Goal: Register for event/course

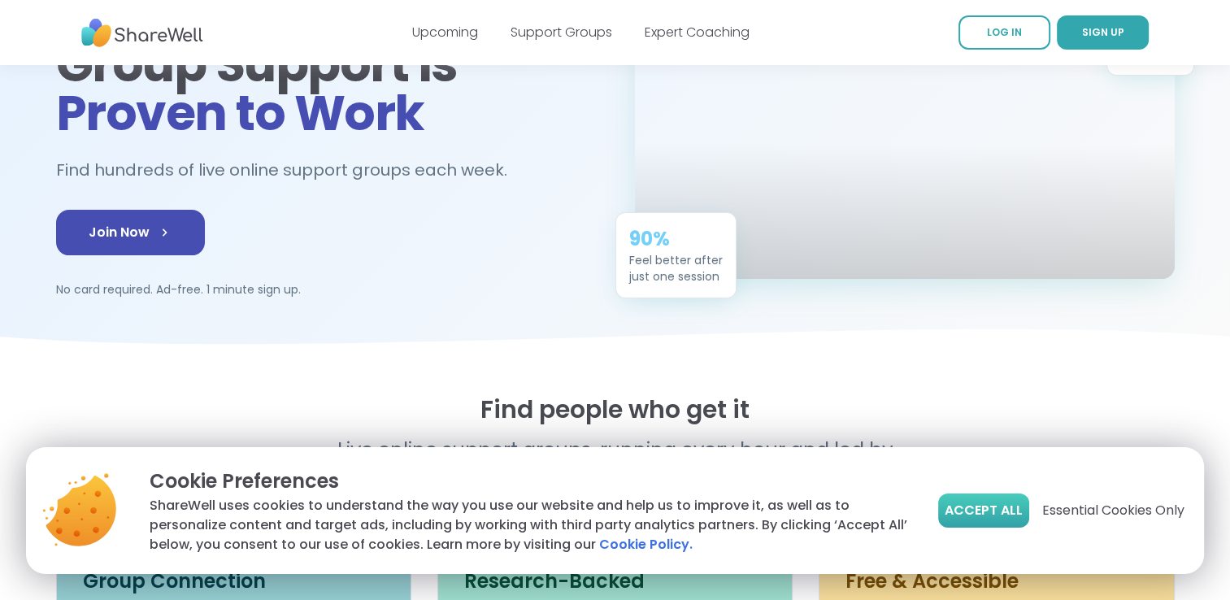
click at [968, 521] on button "Accept All" at bounding box center [983, 511] width 91 height 34
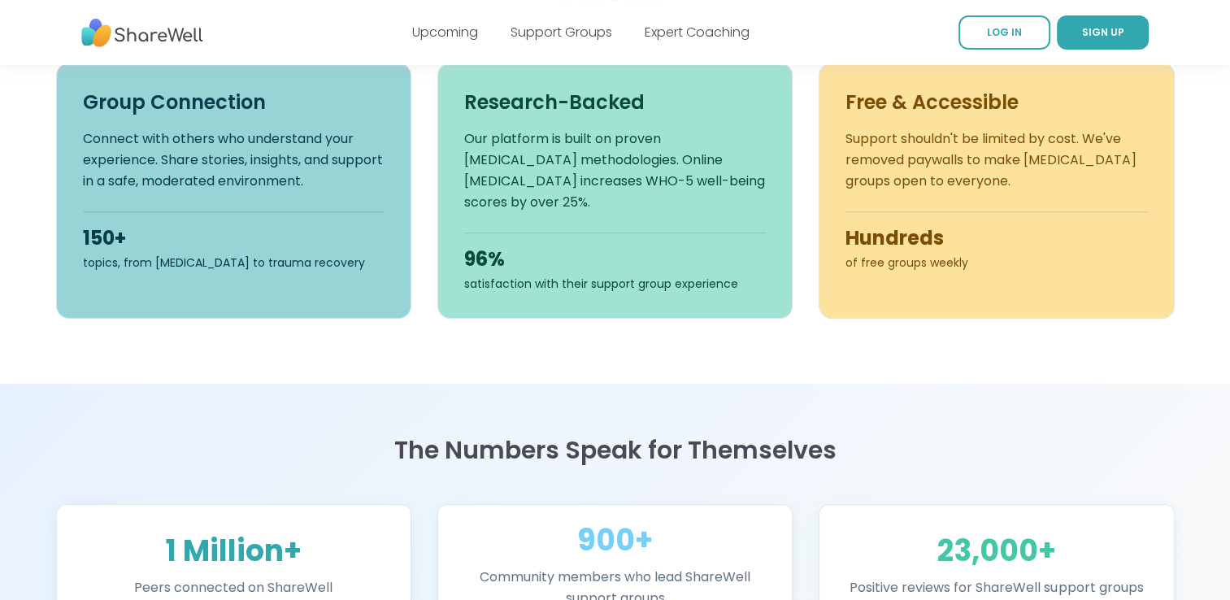
scroll to position [657, 0]
click at [276, 215] on div "150+ topics, from ADHD to trauma recovery" at bounding box center [234, 240] width 302 height 59
click at [569, 25] on link "Support Groups" at bounding box center [562, 32] width 102 height 19
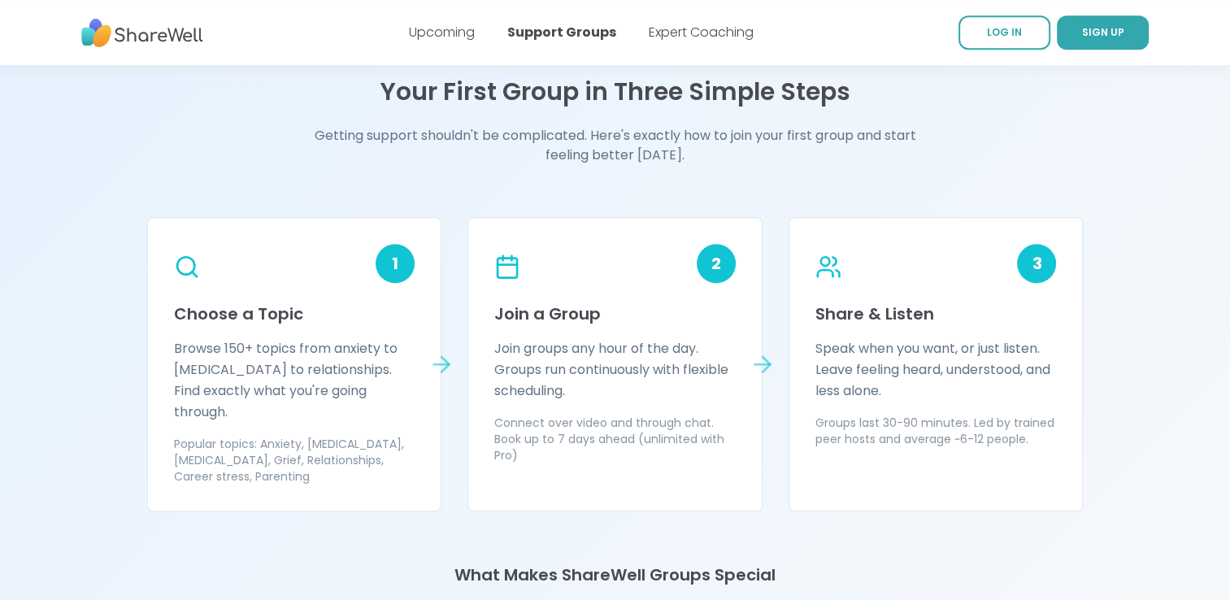
scroll to position [1324, 0]
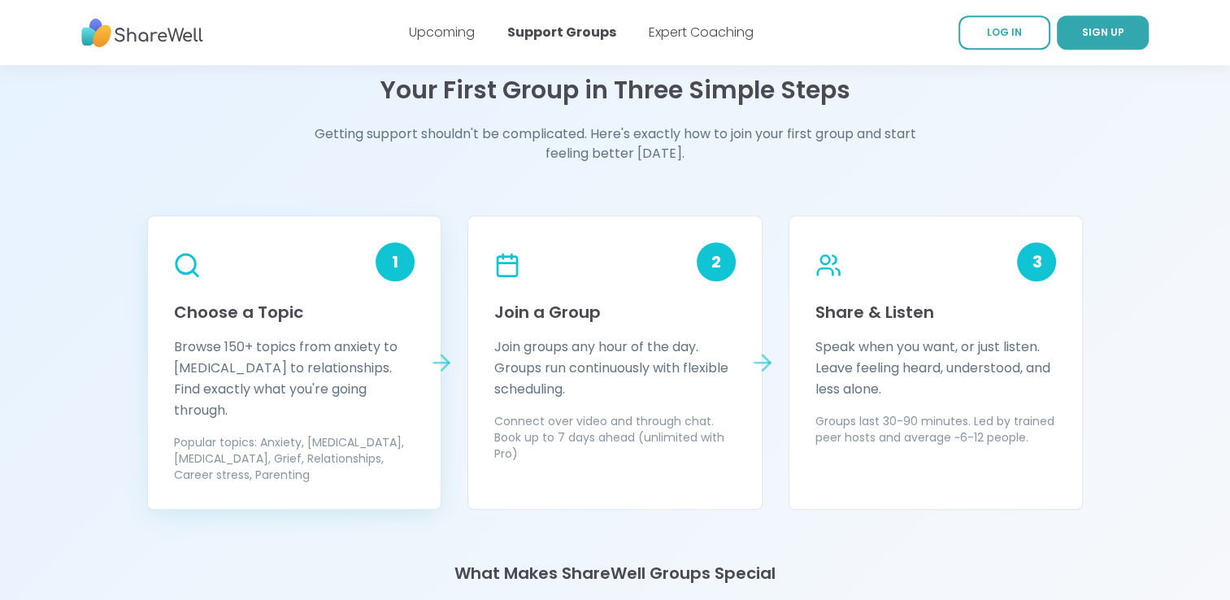
click at [382, 344] on p "Browse 150+ topics from anxiety to ADHD to relationships. Find exactly what you…" at bounding box center [295, 379] width 242 height 85
click at [391, 277] on div "1" at bounding box center [395, 261] width 39 height 39
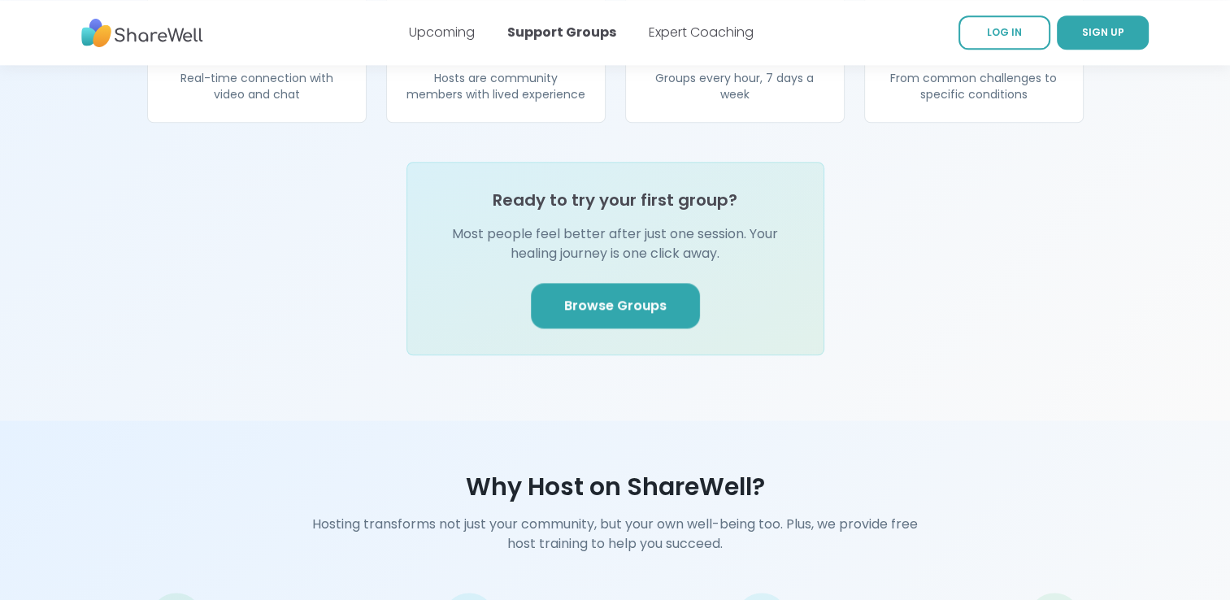
scroll to position [1950, 0]
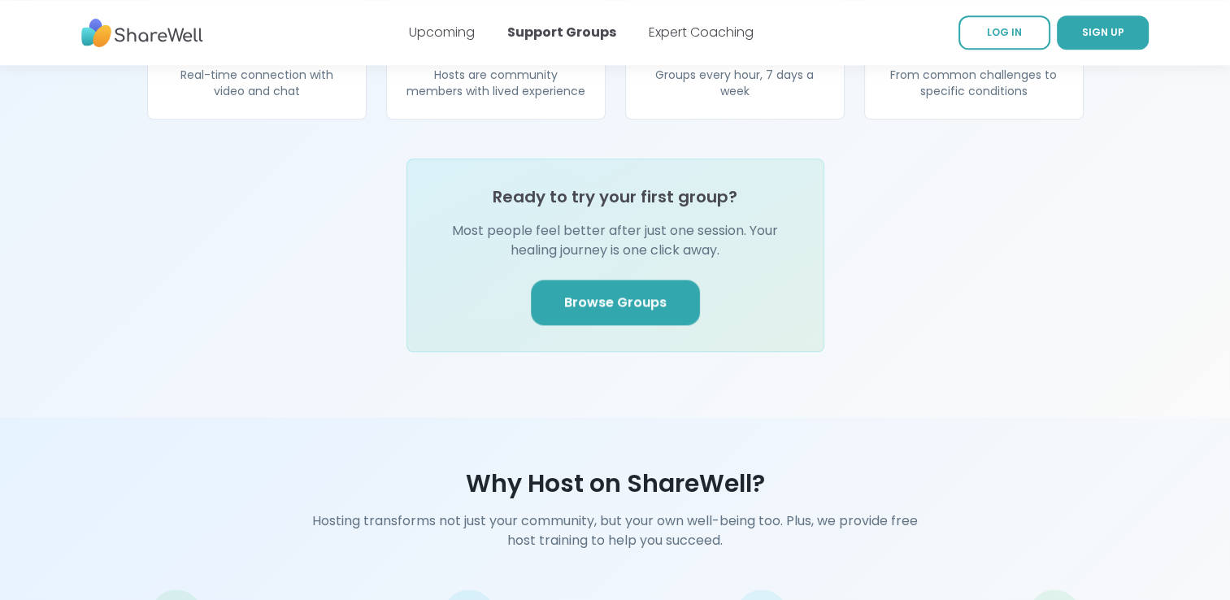
click at [598, 294] on link "Browse Groups" at bounding box center [615, 303] width 169 height 46
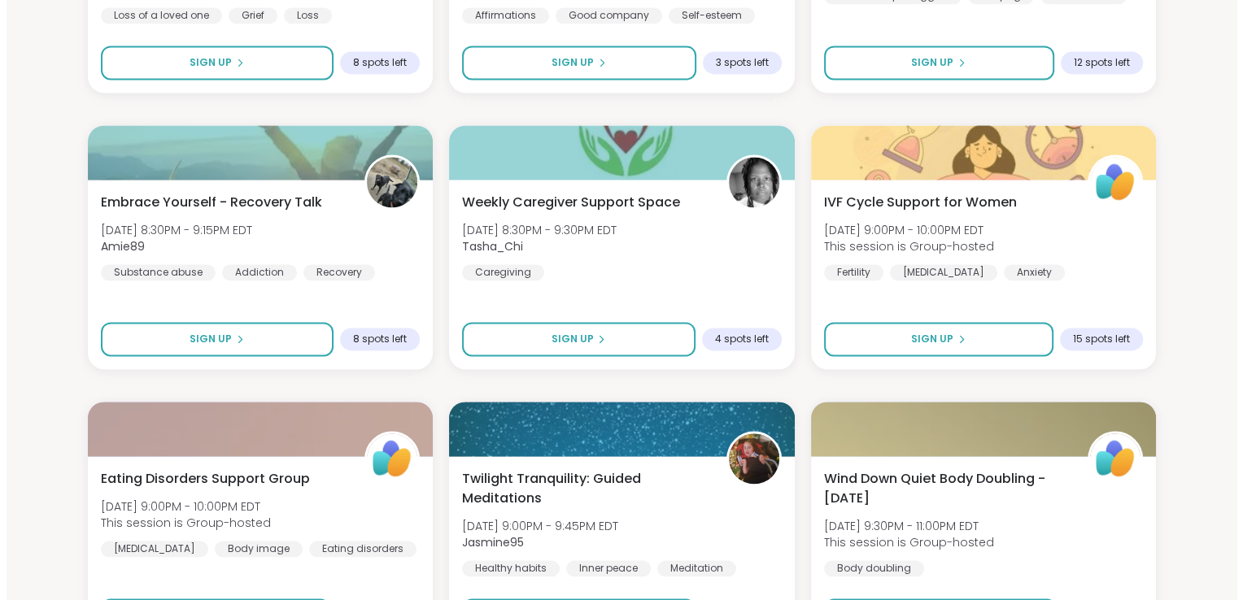
scroll to position [2327, 0]
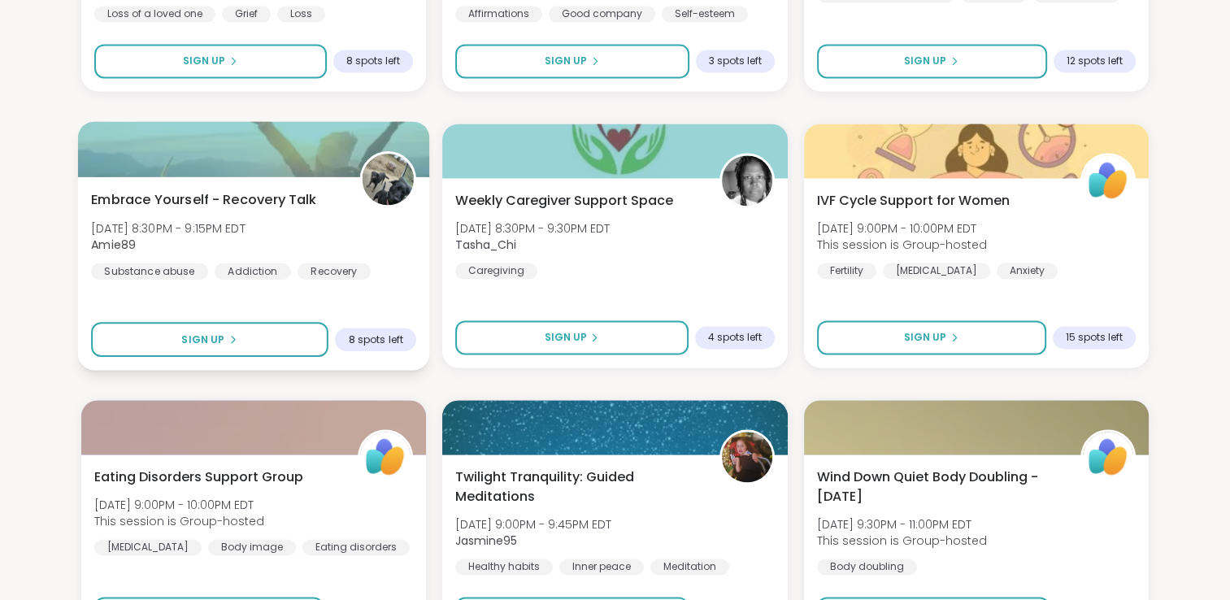
click at [364, 210] on div "Embrace Yourself - Recovery Talk Mon, Oct 06 | 8:30PM - 9:15PM EDT Amie89 Subst…" at bounding box center [253, 234] width 325 height 89
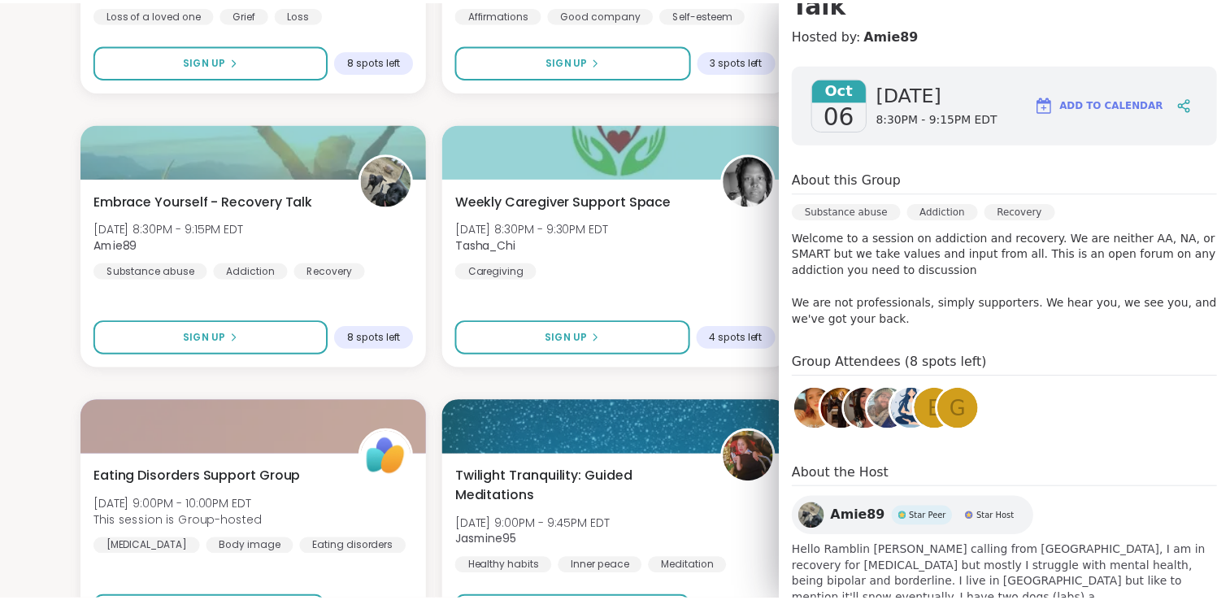
scroll to position [0, 0]
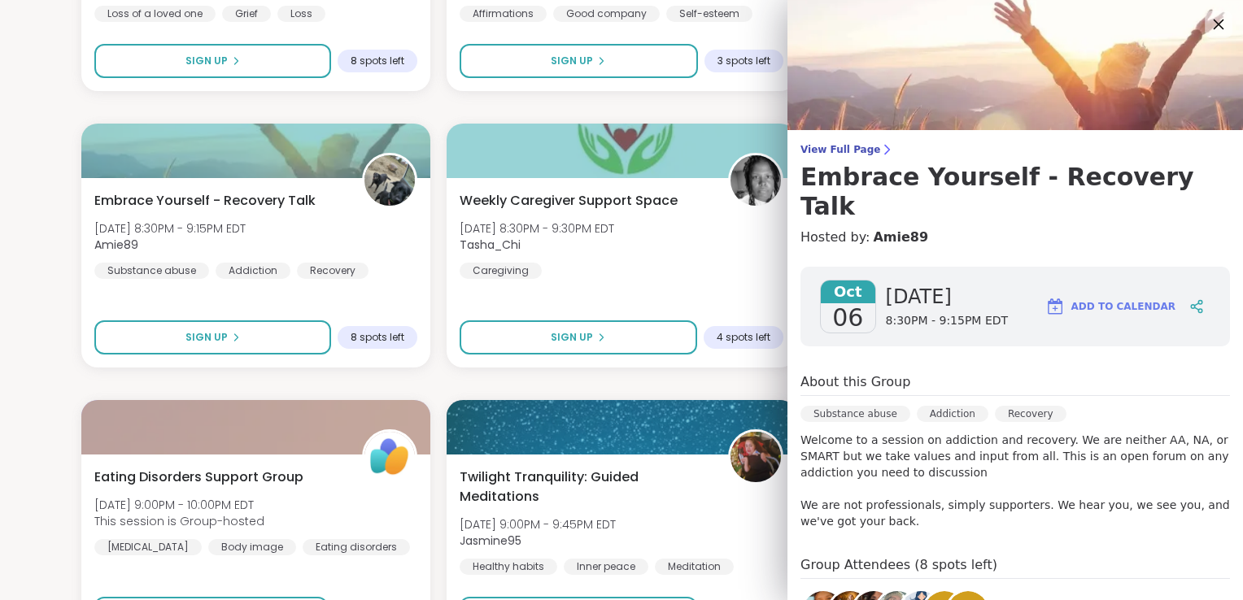
click at [1208, 20] on icon at bounding box center [1218, 24] width 20 height 20
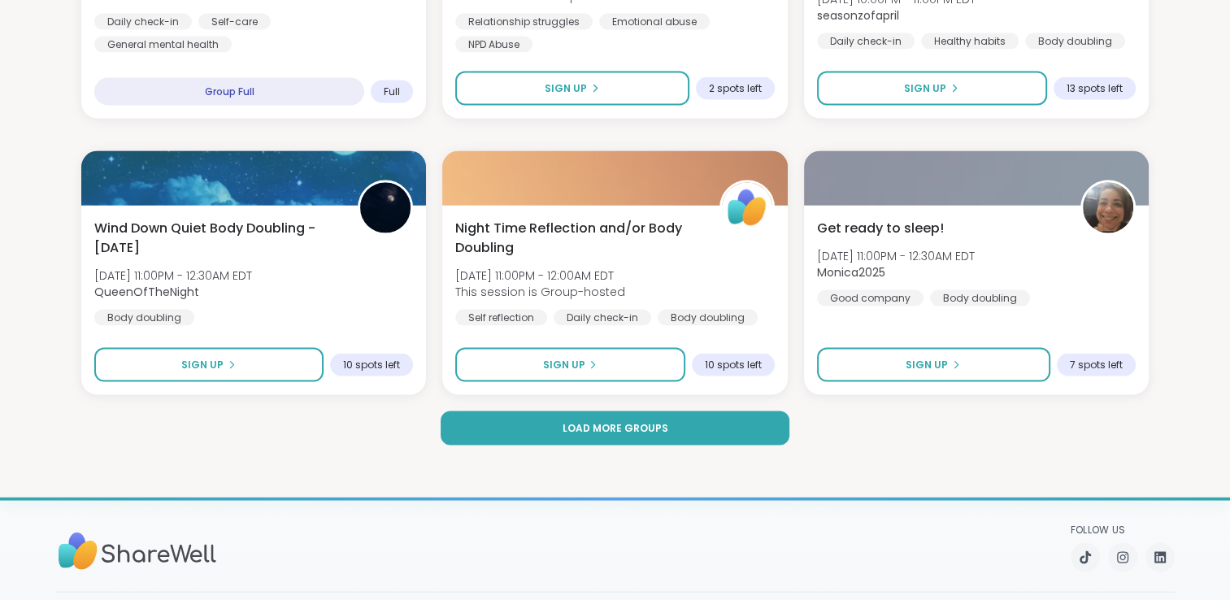
scroll to position [3129, 0]
click at [686, 429] on button "Load more groups" at bounding box center [616, 428] width 350 height 34
click at [592, 440] on button "Load more groups" at bounding box center [616, 428] width 350 height 34
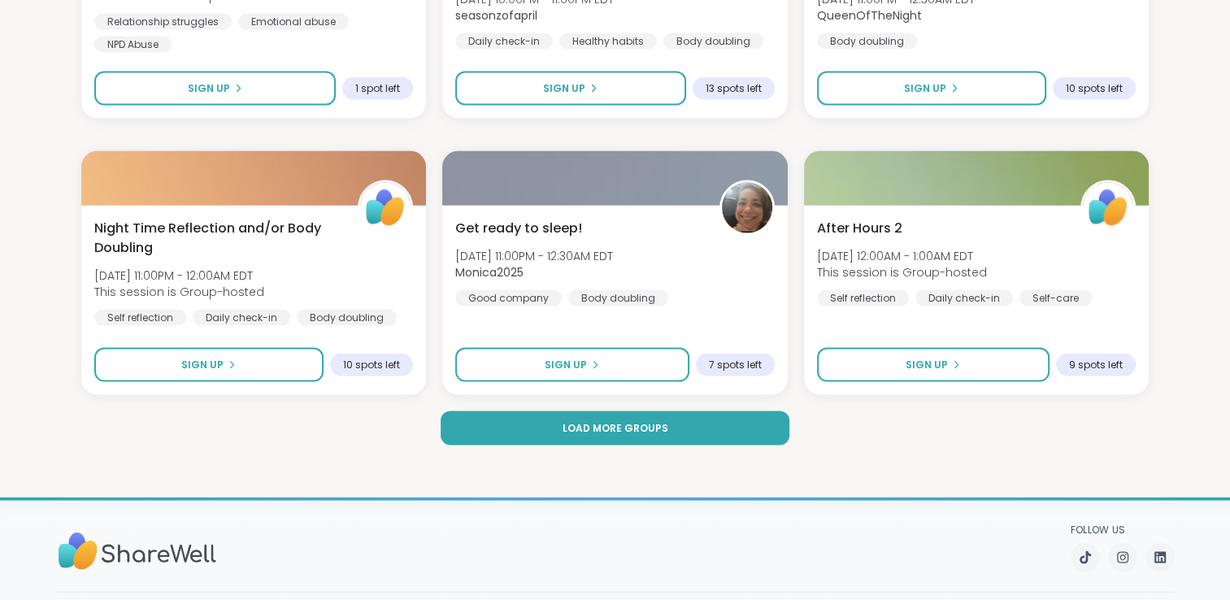
scroll to position [2853, 0]
